Goal: Find specific page/section: Find specific page/section

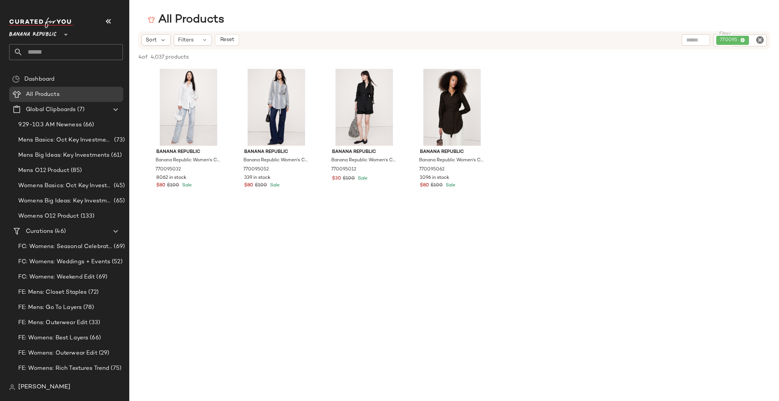
click at [49, 50] on input "text" at bounding box center [73, 52] width 100 height 16
click at [35, 92] on span "All Products" at bounding box center [43, 94] width 34 height 9
click at [204, 41] on icon at bounding box center [205, 40] width 6 height 6
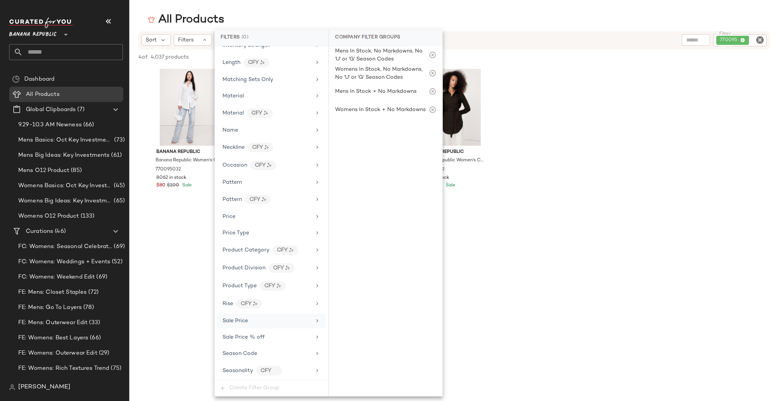
scroll to position [377, 0]
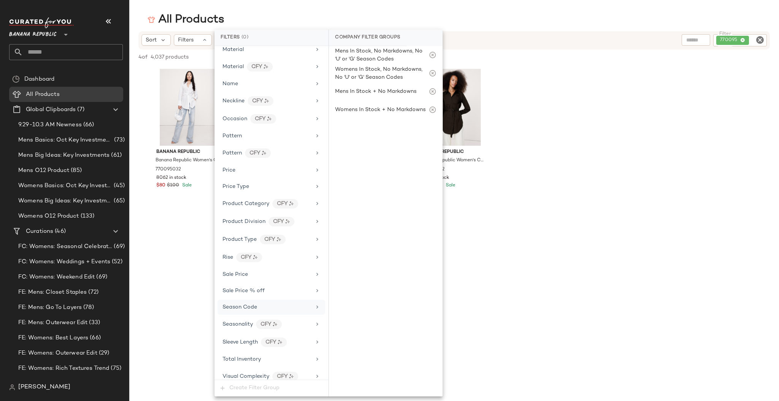
click at [249, 304] on span "Season Code" at bounding box center [239, 307] width 35 height 6
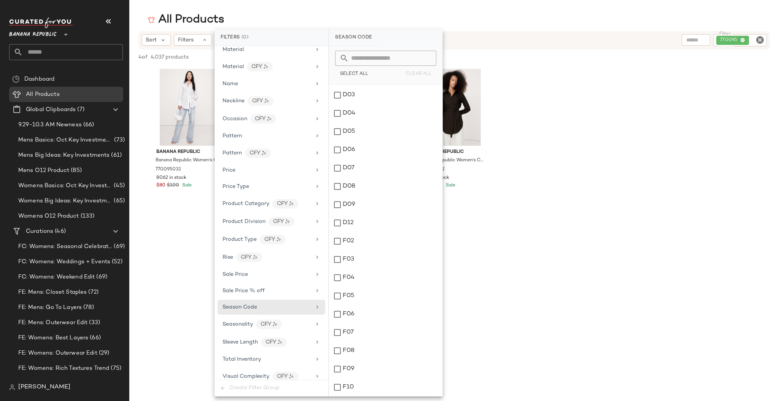
scroll to position [409, 0]
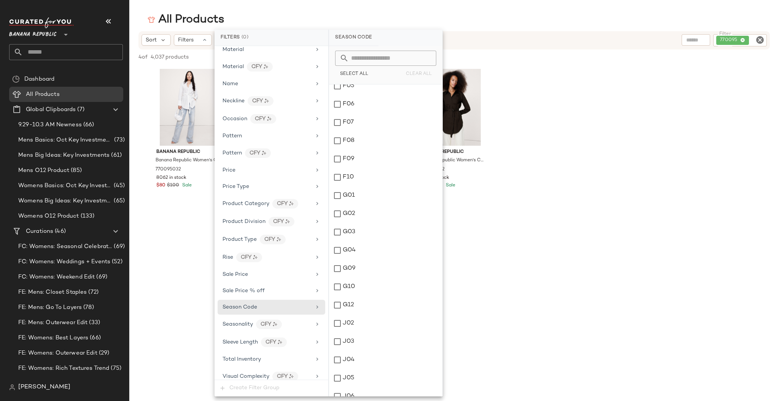
click at [389, 55] on input "text" at bounding box center [390, 58] width 83 height 15
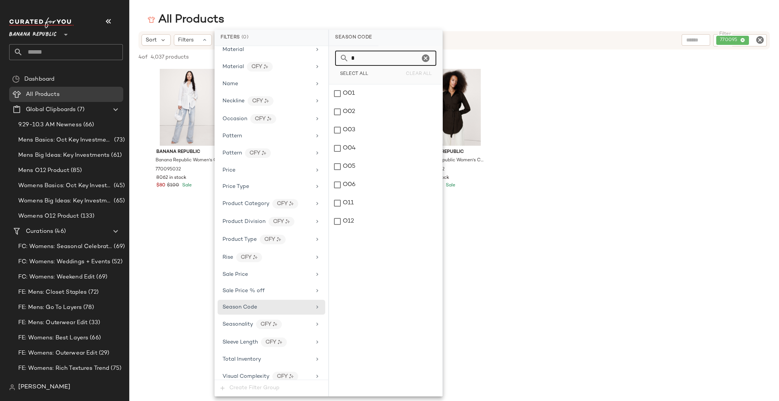
scroll to position [0, 0]
click at [339, 203] on div "O11" at bounding box center [385, 203] width 113 height 18
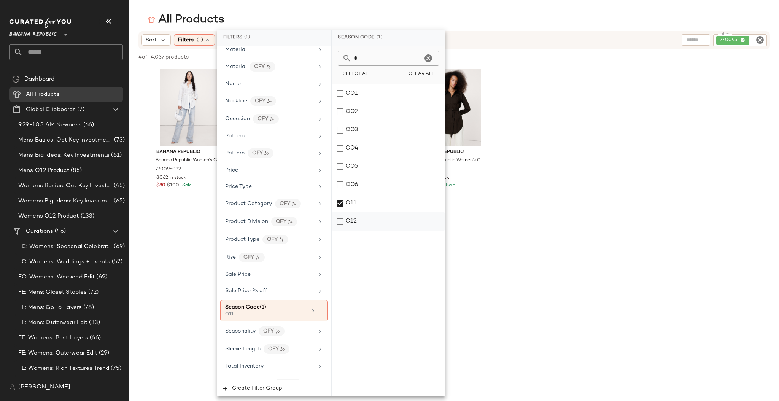
click at [342, 218] on div "O12" at bounding box center [388, 221] width 113 height 18
click at [375, 57] on input "*" at bounding box center [386, 58] width 71 height 15
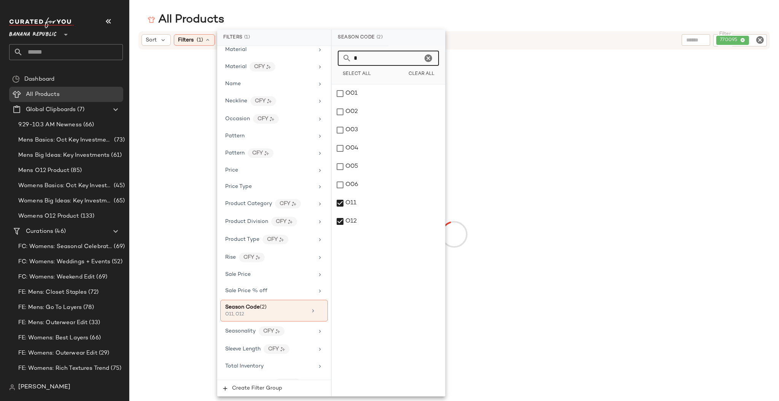
drag, startPoint x: 357, startPoint y: 56, endPoint x: 325, endPoint y: 55, distance: 31.9
click at [324, 56] on div "Filters (1) Filter Groups Brand Category Actual Price Age AI Embeddings Availab…" at bounding box center [331, 213] width 228 height 367
type input "*"
click at [342, 257] on div "S10" at bounding box center [388, 258] width 113 height 18
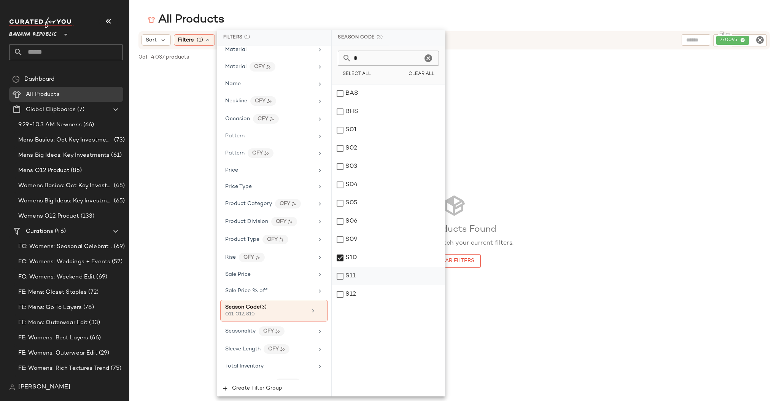
click at [341, 274] on div "S11" at bounding box center [388, 276] width 113 height 18
click at [341, 292] on div "S12" at bounding box center [388, 294] width 113 height 18
click at [343, 257] on div "S10" at bounding box center [388, 258] width 113 height 18
click at [341, 257] on div "S10" at bounding box center [388, 258] width 113 height 18
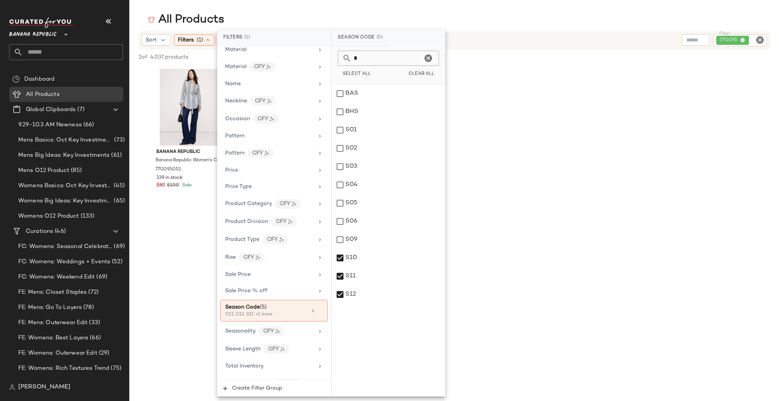
click at [522, 186] on div "Banana Republic Banana Republic Women's Cotton Poplin Belted Tunic Shirt Navy B…" at bounding box center [453, 136] width 649 height 141
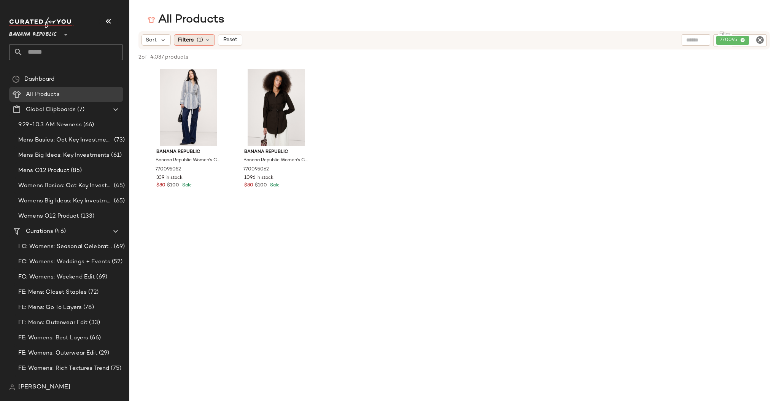
click at [198, 41] on span "(1)" at bounding box center [200, 40] width 6 height 8
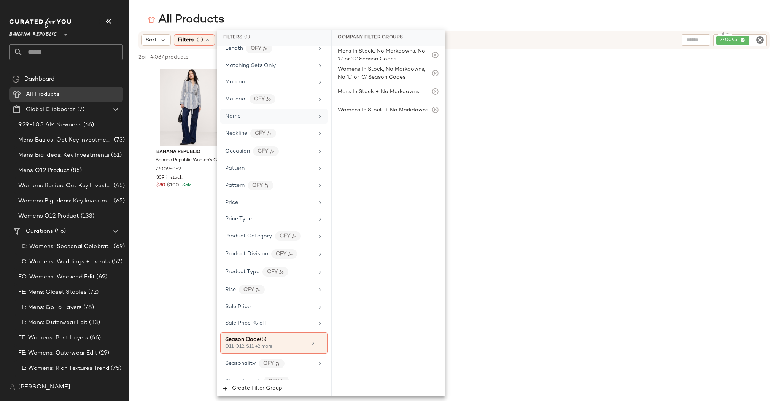
scroll to position [384, 0]
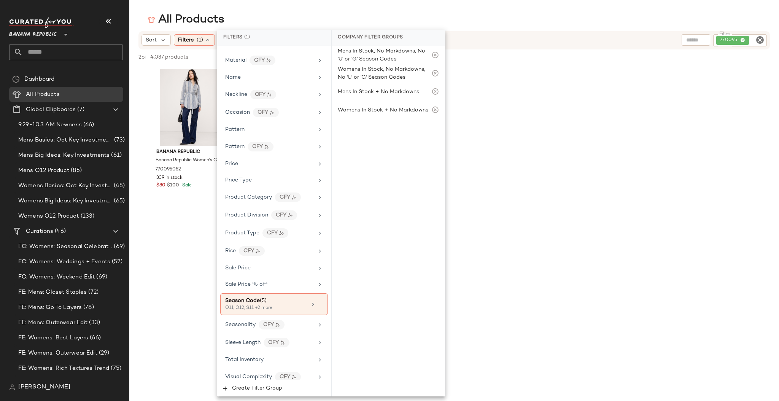
click at [760, 39] on icon "Clear Filter" at bounding box center [759, 39] width 9 height 9
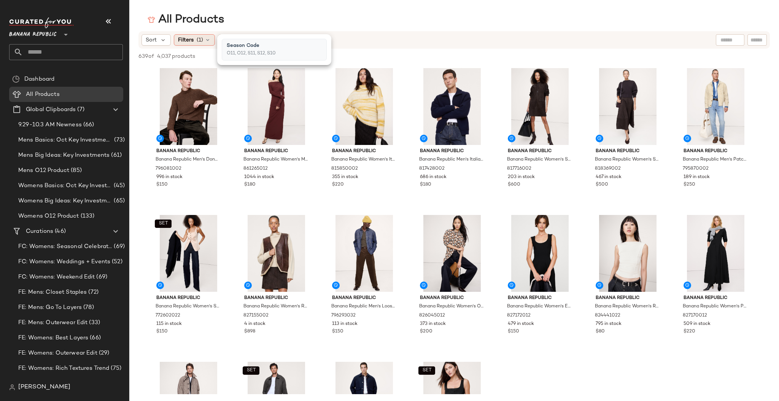
click at [189, 39] on span "Filters" at bounding box center [186, 40] width 16 height 8
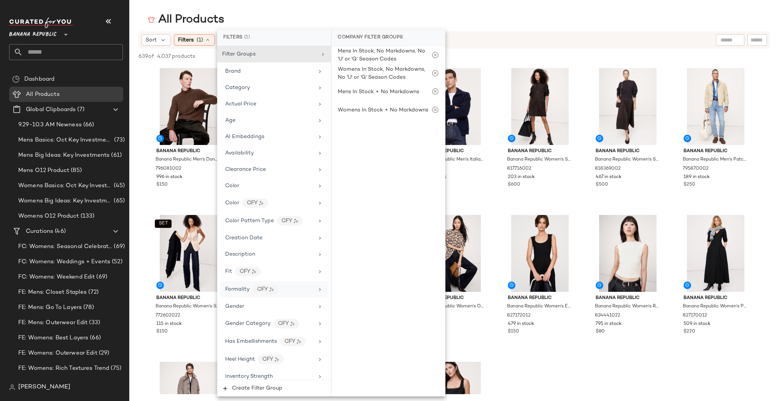
click at [318, 286] on icon at bounding box center [320, 289] width 6 height 6
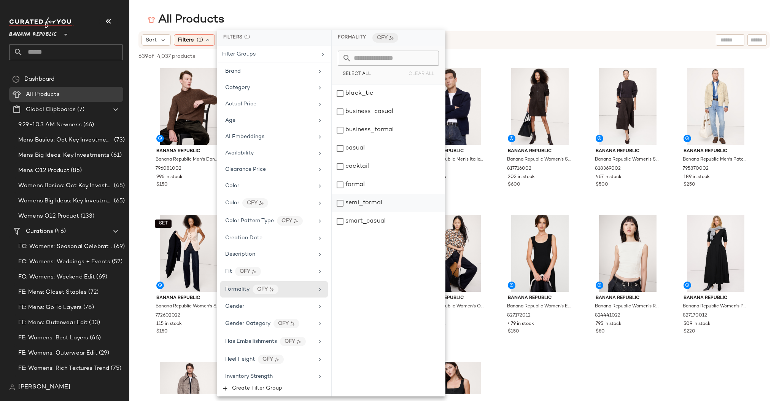
click at [340, 203] on div "semi_formal" at bounding box center [388, 203] width 113 height 18
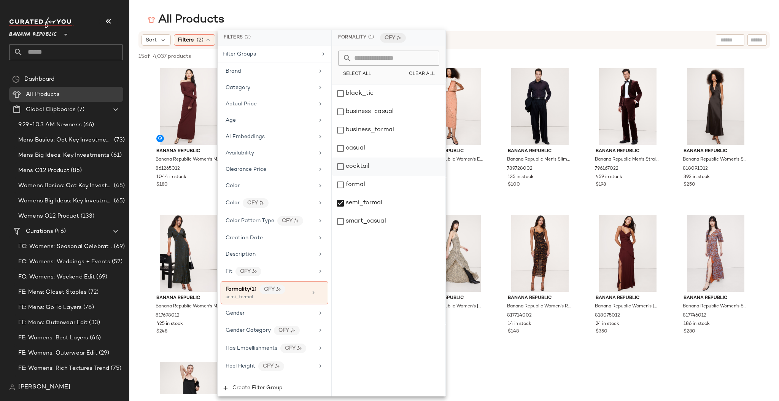
click at [339, 165] on div "cocktail" at bounding box center [388, 166] width 113 height 18
click at [339, 185] on div "formal" at bounding box center [388, 185] width 113 height 18
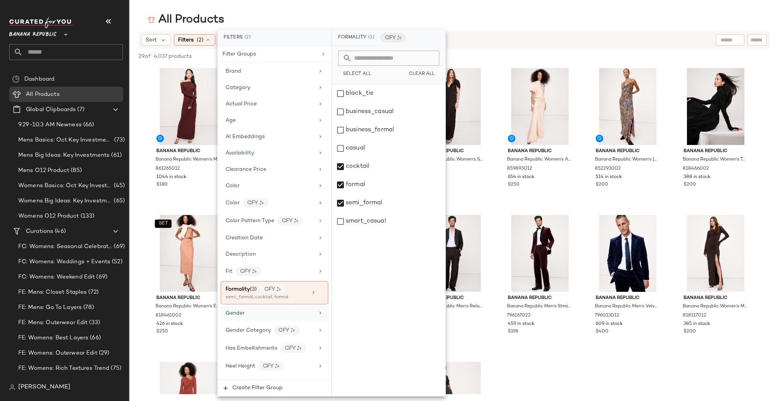
click at [318, 310] on icon at bounding box center [320, 313] width 6 height 6
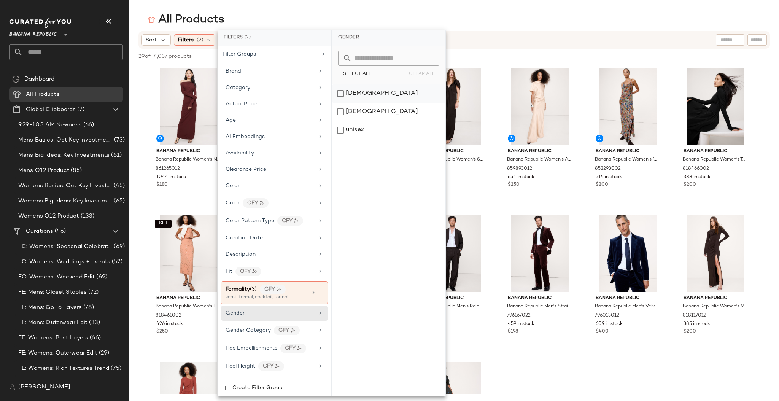
click at [341, 94] on div "[DEMOGRAPHIC_DATA]" at bounding box center [388, 93] width 113 height 18
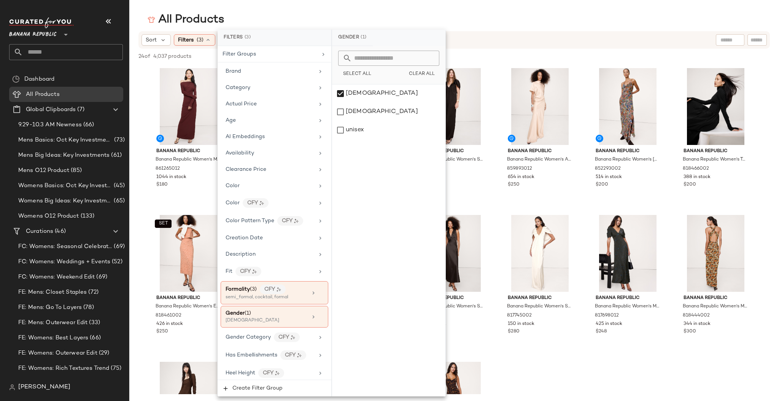
click at [506, 31] on div "All Products Sort Filters (3) Reset 24 of 4,037 products • 0 selected Deselect …" at bounding box center [389, 206] width 779 height 389
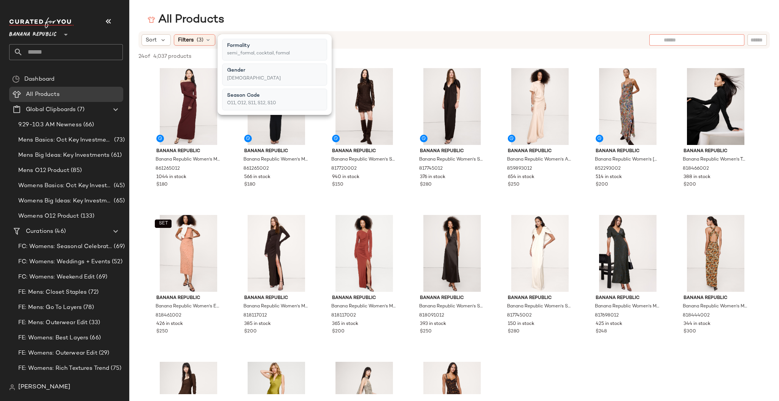
click at [727, 43] on input "text" at bounding box center [697, 40] width 66 height 8
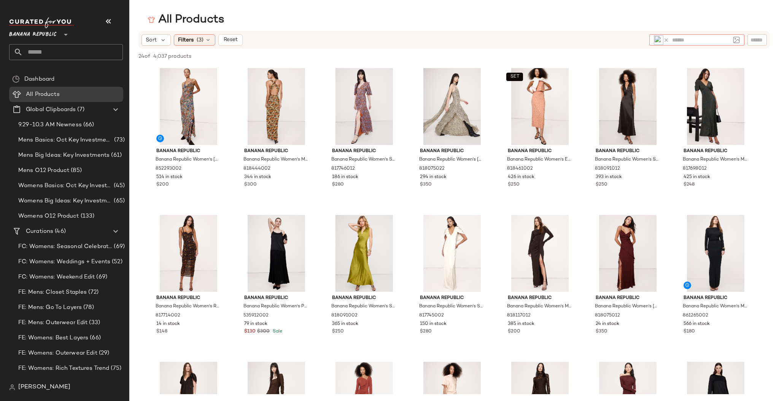
scroll to position [0, 0]
click at [191, 41] on span "Filters" at bounding box center [186, 40] width 16 height 8
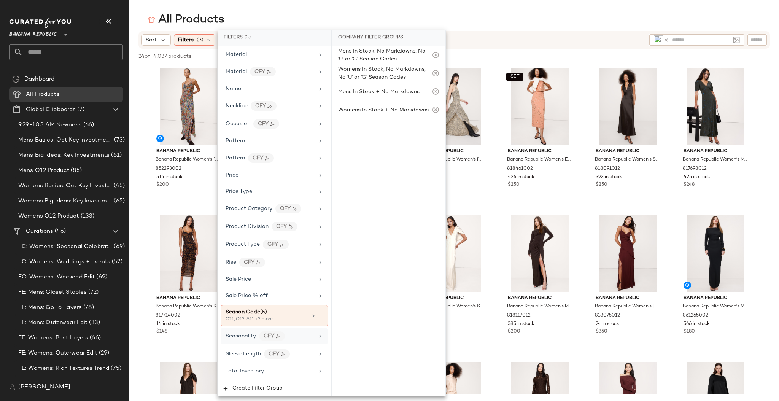
scroll to position [397, 0]
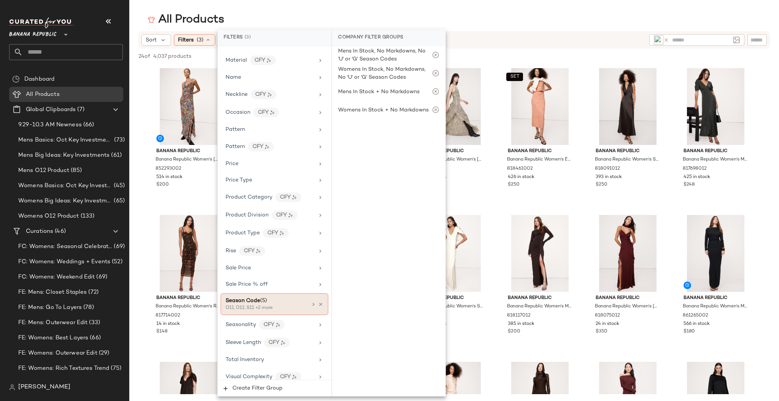
click at [311, 301] on icon at bounding box center [313, 304] width 6 height 6
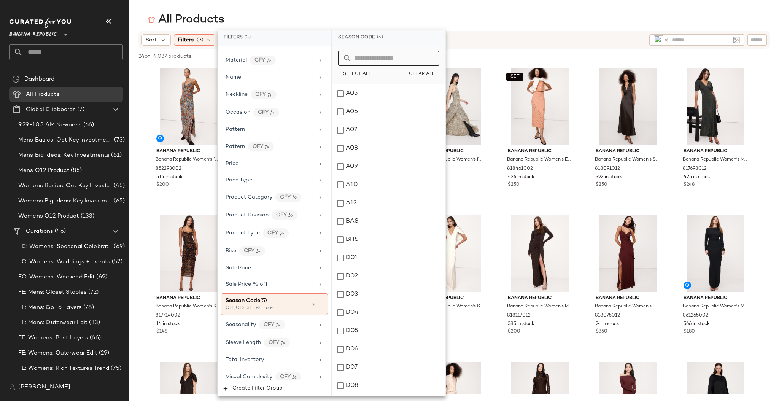
click at [360, 60] on input "text" at bounding box center [393, 58] width 83 height 15
type input "*"
click at [339, 184] on div "G10" at bounding box center [388, 185] width 113 height 18
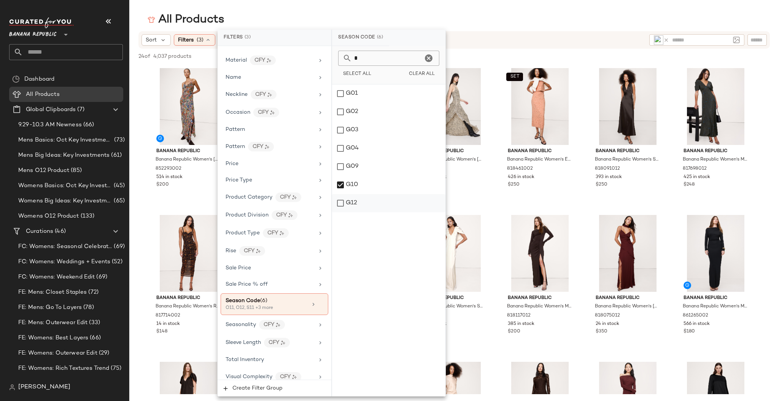
click at [340, 205] on div "G12" at bounding box center [388, 203] width 113 height 18
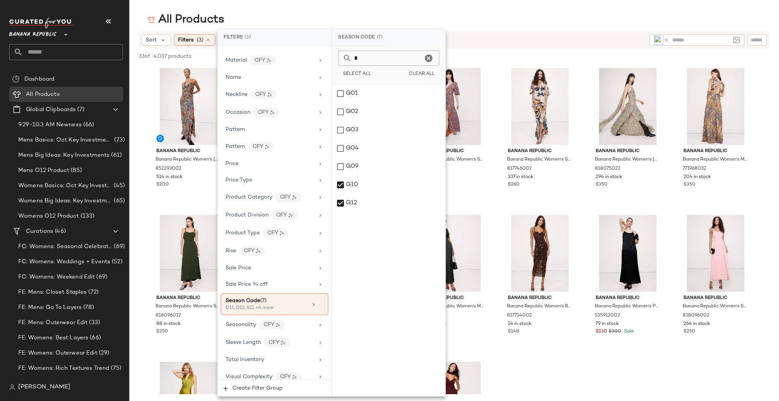
click at [418, 21] on div "All Products" at bounding box center [453, 19] width 649 height 15
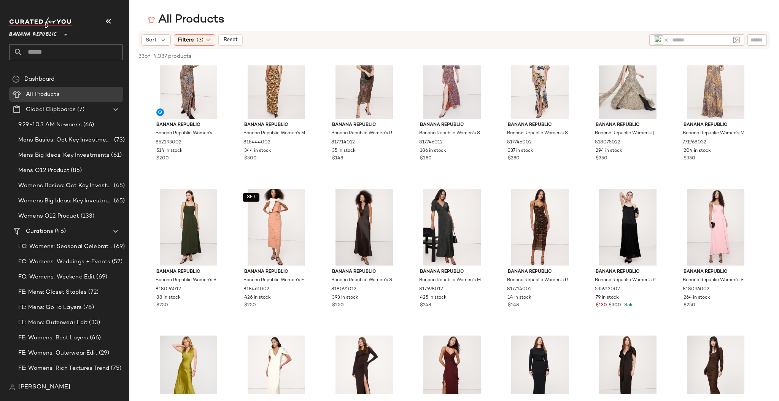
scroll to position [0, 0]
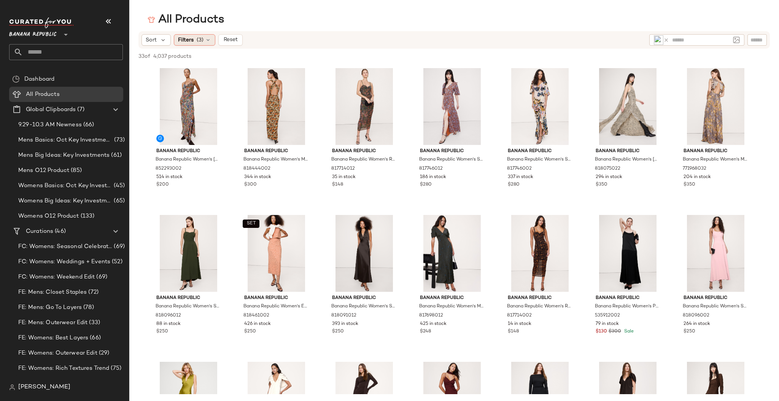
click at [197, 43] on span "(3)" at bounding box center [200, 40] width 7 height 8
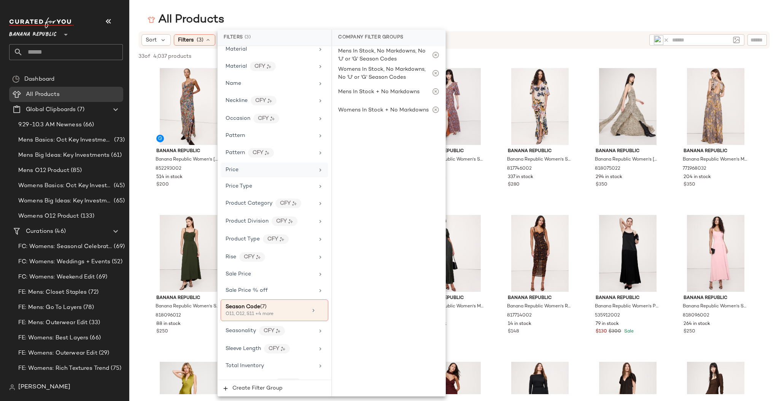
scroll to position [397, 0]
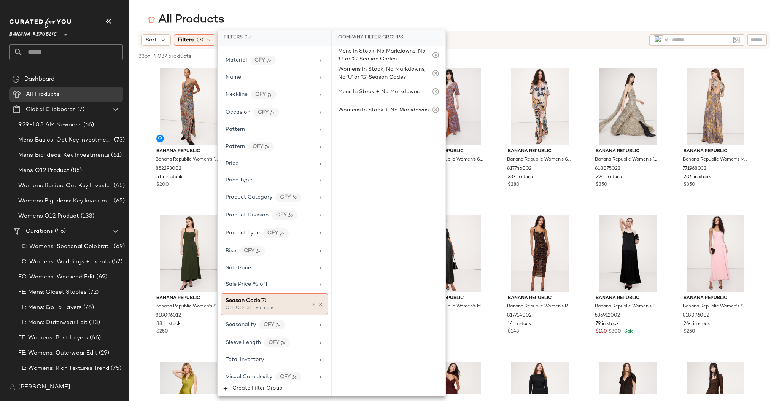
click at [311, 301] on icon at bounding box center [313, 304] width 6 height 6
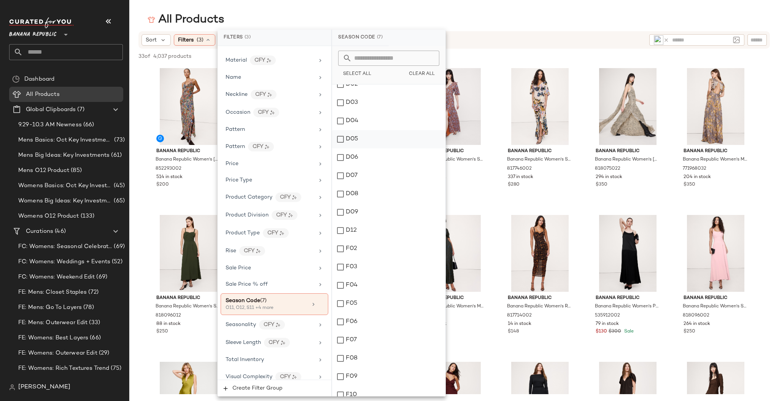
scroll to position [0, 0]
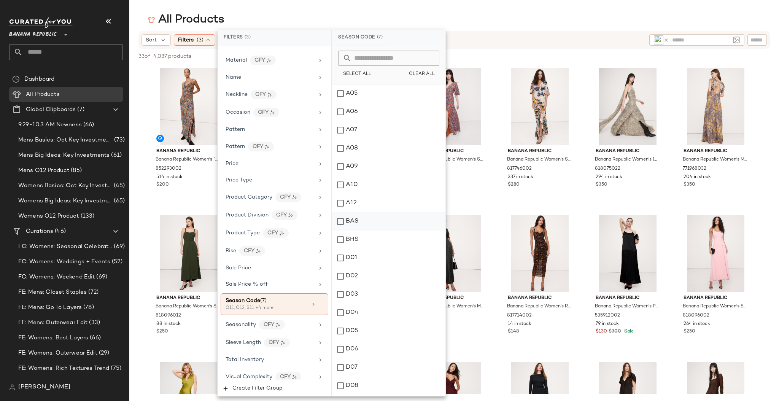
click at [340, 221] on div "BAS" at bounding box center [388, 221] width 113 height 18
click at [339, 241] on div "BHS" at bounding box center [388, 239] width 113 height 18
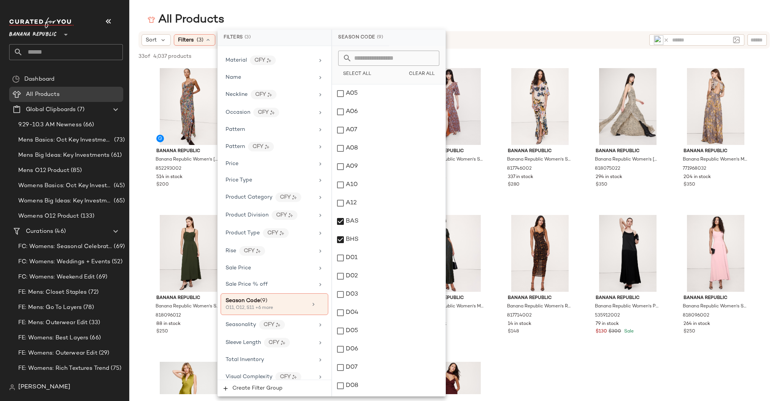
click at [502, 40] on div "Sort Filters (3) Reset" at bounding box center [392, 39] width 502 height 11
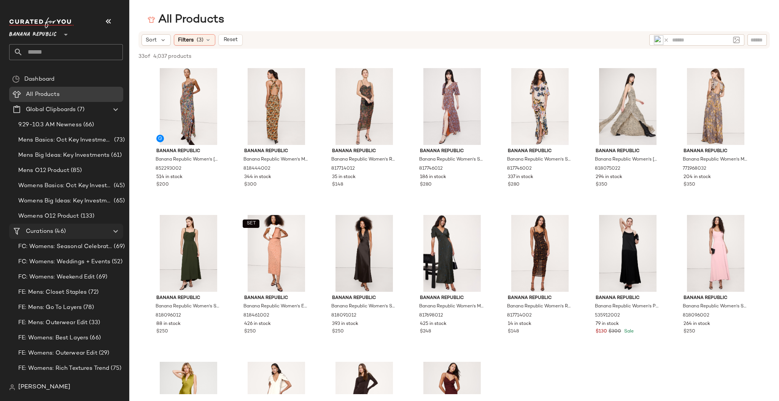
click at [43, 233] on span "Curations" at bounding box center [39, 231] width 27 height 9
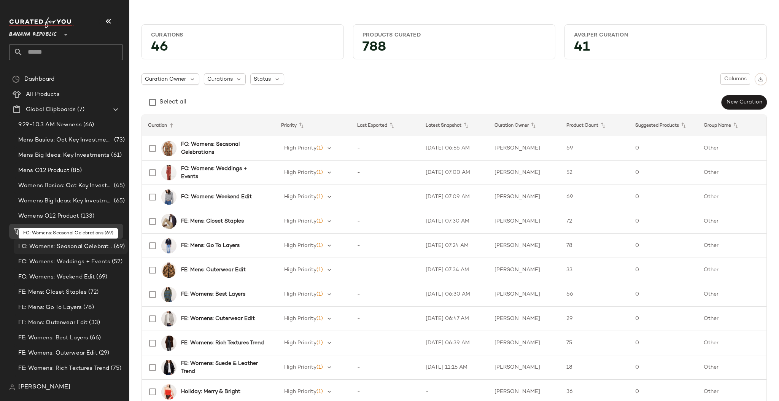
click at [48, 245] on span "FC: Womens: Seasonal Celebrations" at bounding box center [65, 246] width 94 height 9
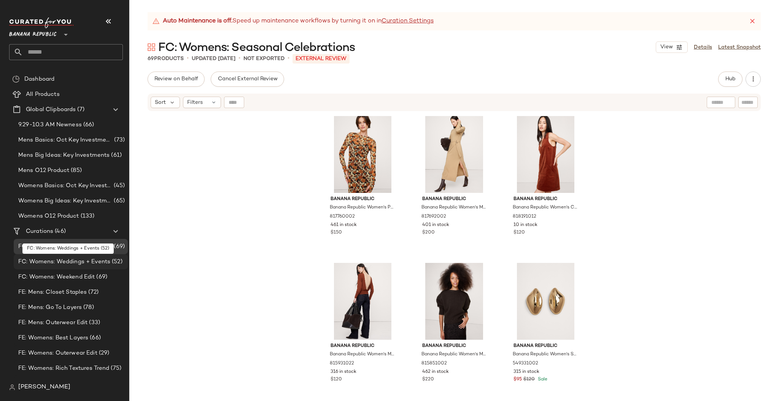
click at [66, 261] on span "FC: Womens: Weddings + Events" at bounding box center [64, 261] width 92 height 9
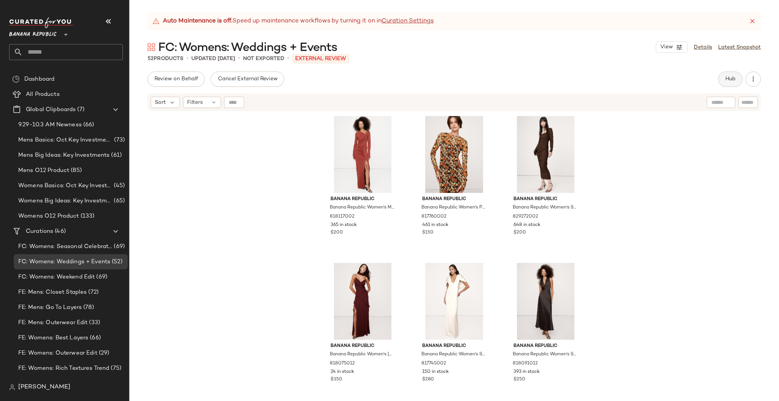
click at [729, 81] on span "Hub" at bounding box center [730, 79] width 11 height 6
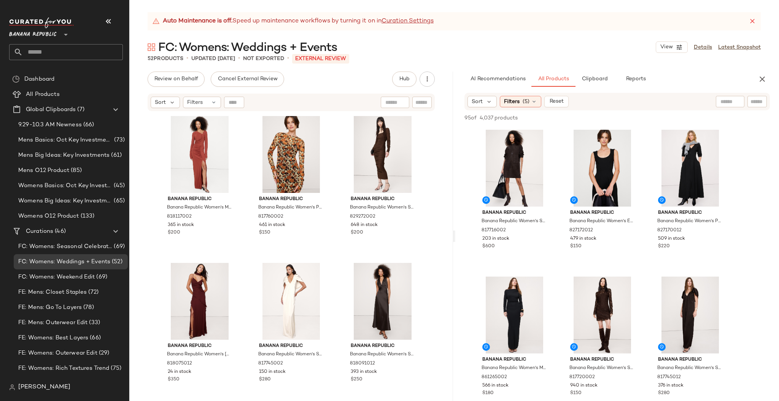
click at [728, 102] on input "text" at bounding box center [729, 102] width 19 height 8
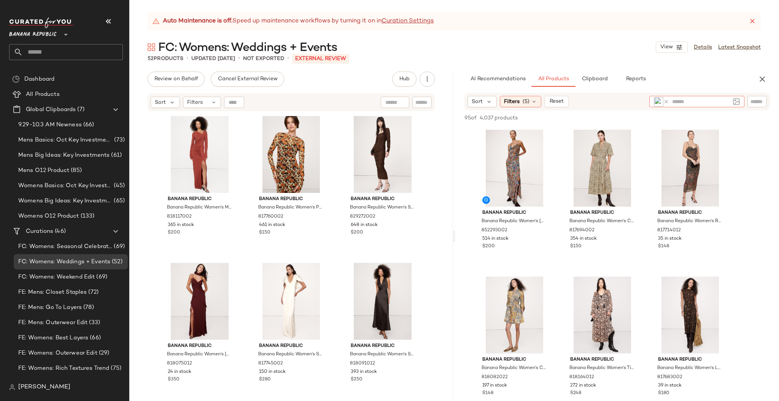
click at [665, 99] on icon at bounding box center [666, 102] width 6 height 6
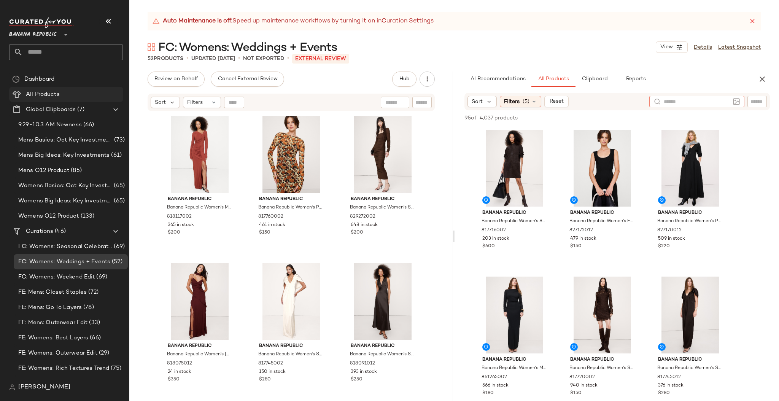
click at [45, 93] on span "All Products" at bounding box center [43, 94] width 34 height 9
